Goal: Information Seeking & Learning: Learn about a topic

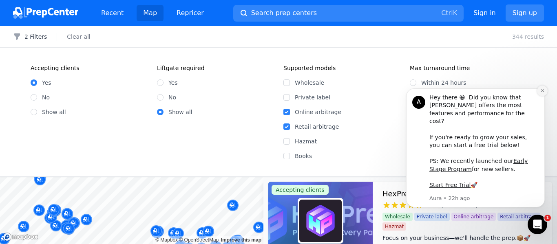
click at [542, 93] on icon "Dismiss notification" at bounding box center [542, 90] width 4 height 4
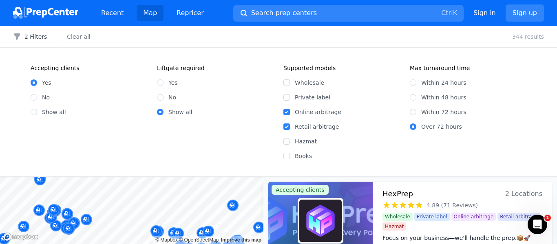
click at [495, 137] on fieldset "Max turnaround time Within 24 hours Within 48 hours Within 72 hours Over 72 hou…" at bounding box center [468, 112] width 117 height 96
click at [503, 125] on div "Over 72 hours" at bounding box center [468, 127] width 117 height 8
click at [16, 38] on icon "button" at bounding box center [17, 36] width 6 height 7
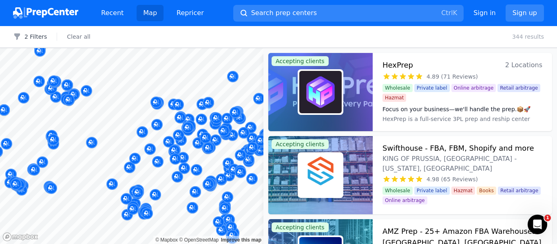
click at [135, 205] on div at bounding box center [147, 204] width 157 height 7
click at [155, 195] on div at bounding box center [133, 198] width 157 height 7
click at [30, 37] on button "2 Filters" at bounding box center [30, 37] width 34 height 8
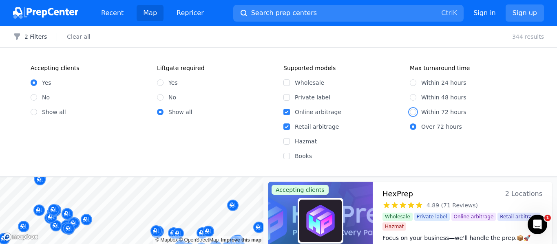
click at [412, 114] on input "Within 72 hours" at bounding box center [413, 112] width 7 height 7
radio input "true"
click at [16, 38] on icon "button" at bounding box center [17, 36] width 6 height 7
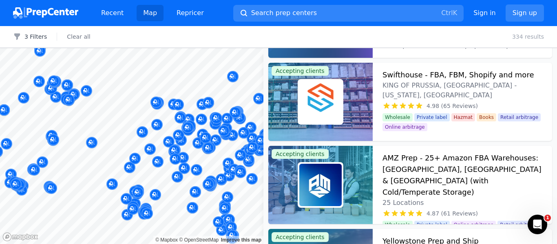
scroll to position [134, 0]
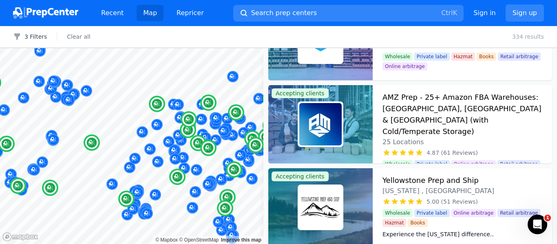
click at [325, 135] on img at bounding box center [320, 124] width 42 height 42
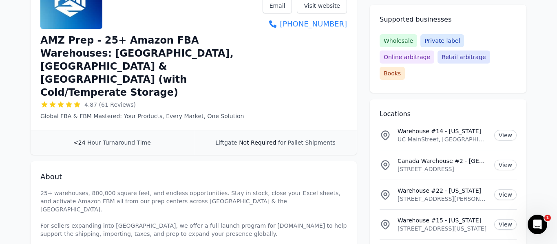
scroll to position [167, 0]
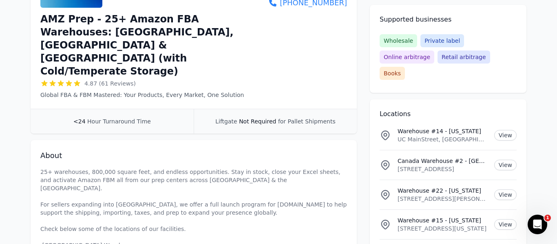
click at [475, 187] on p "Warehouse #22 - [US_STATE]" at bounding box center [443, 191] width 90 height 8
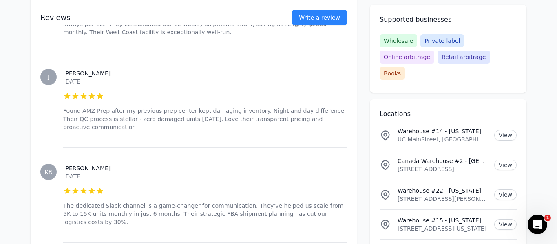
scroll to position [1357, 0]
